Goal: Obtain resource: Download file/media

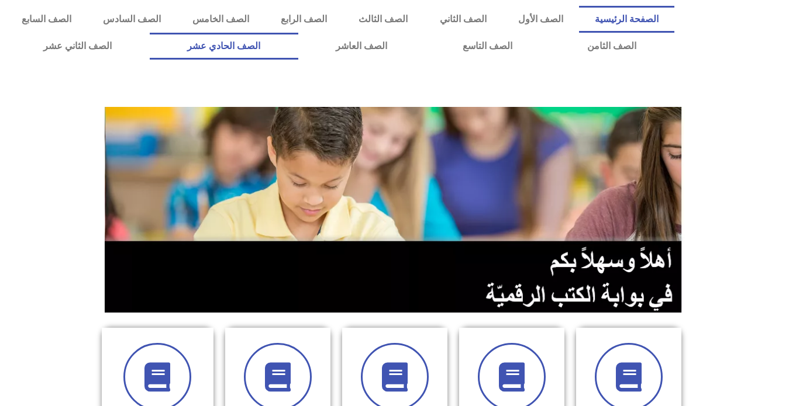
click at [298, 45] on link "الصف الحادي عشر" at bounding box center [224, 46] width 148 height 27
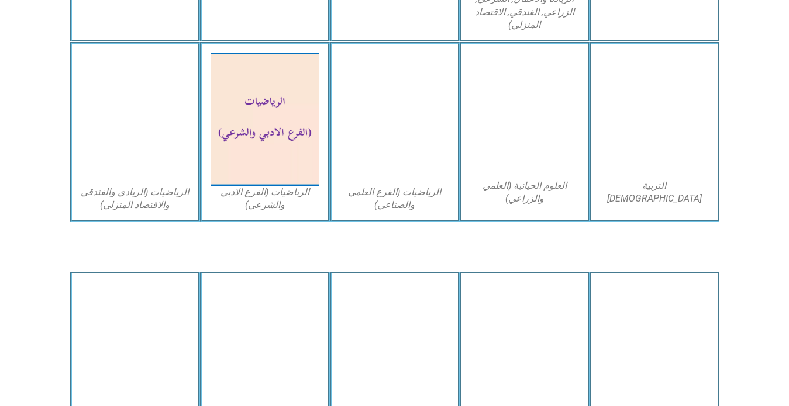
scroll to position [760, 0]
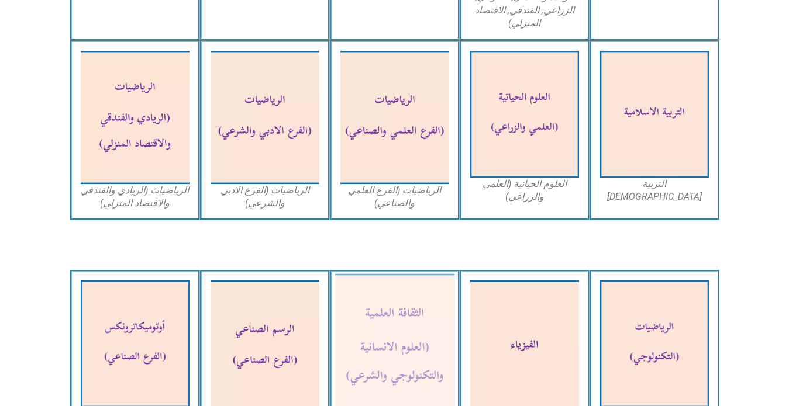
click at [374, 330] on img at bounding box center [394, 347] width 120 height 146
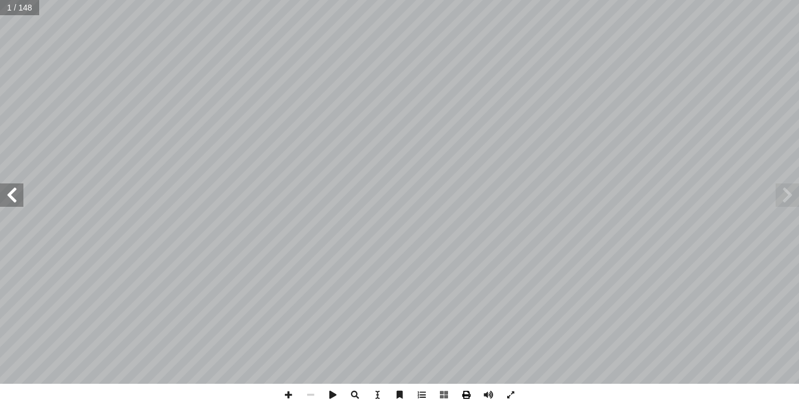
click at [464, 395] on span at bounding box center [466, 395] width 22 height 22
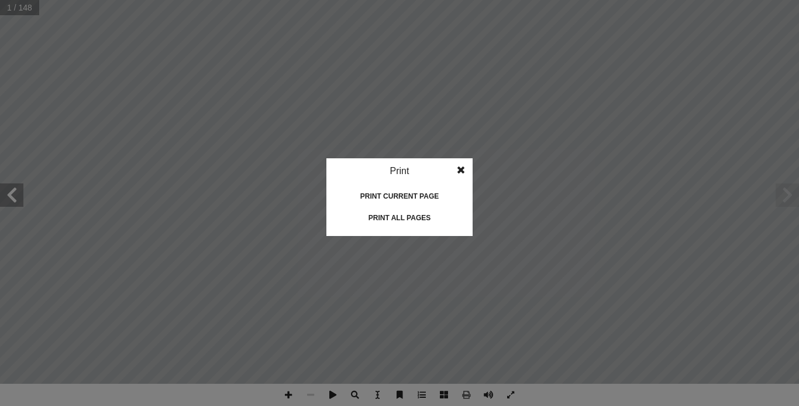
click at [396, 220] on div "Print all pages" at bounding box center [399, 218] width 117 height 19
